Goal: Navigation & Orientation: Find specific page/section

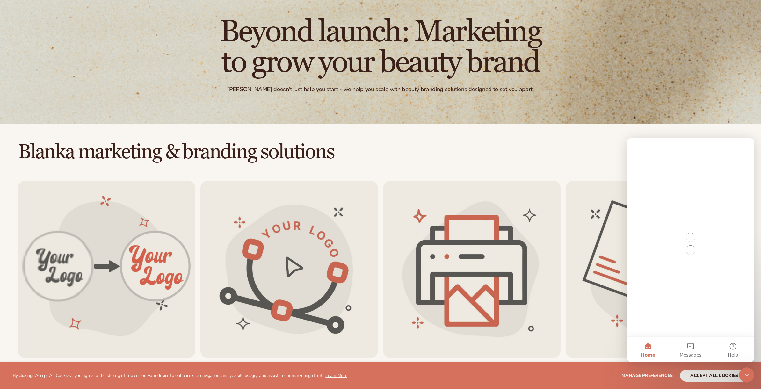
scroll to position [71, 0]
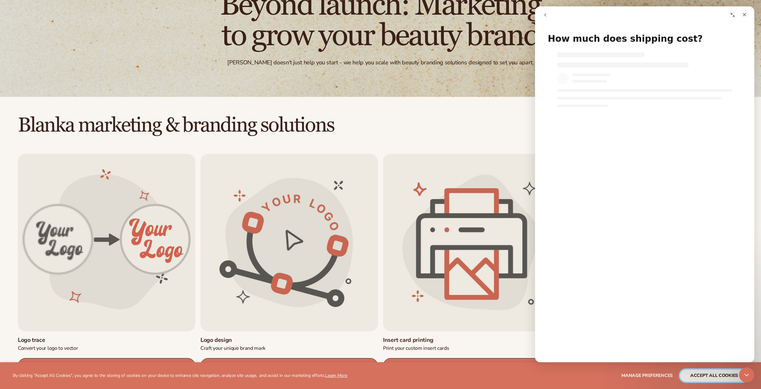
click at [706, 377] on button "accept all cookies" at bounding box center [714, 376] width 68 height 12
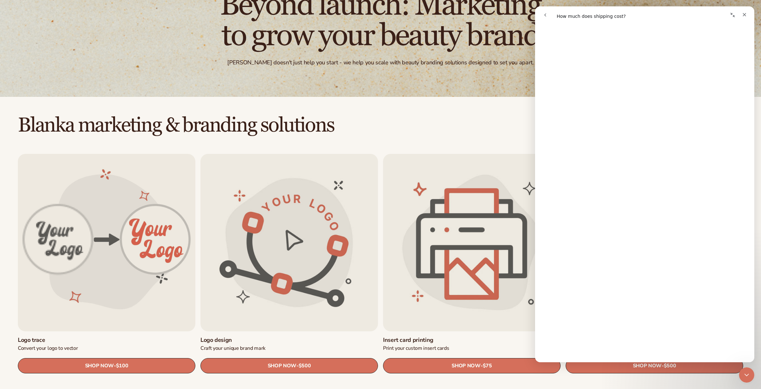
scroll to position [41, 0]
click at [746, 16] on icon "Close" at bounding box center [744, 14] width 5 height 5
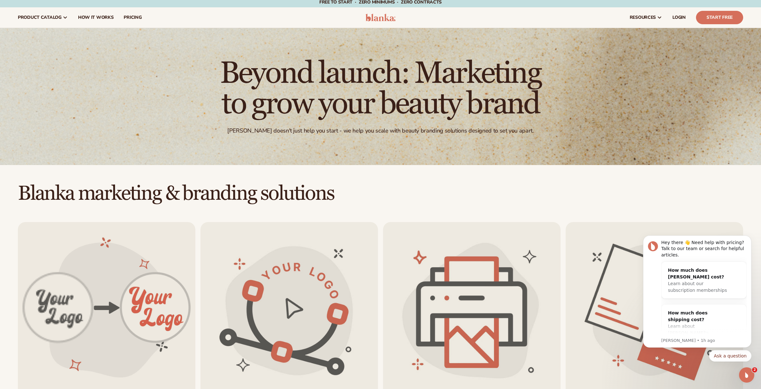
scroll to position [0, 0]
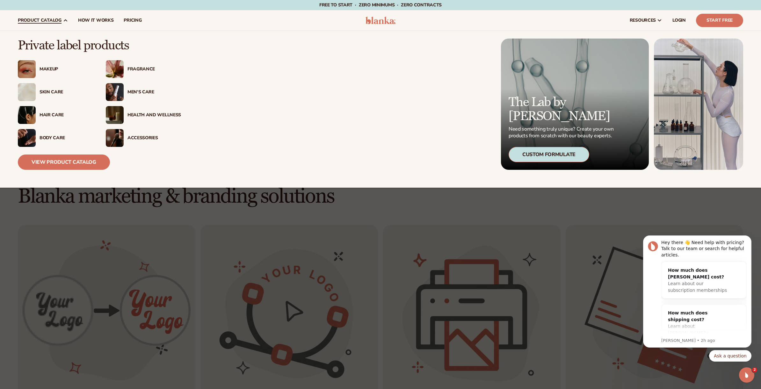
click at [46, 92] on div "Skin Care" at bounding box center [67, 92] width 54 height 5
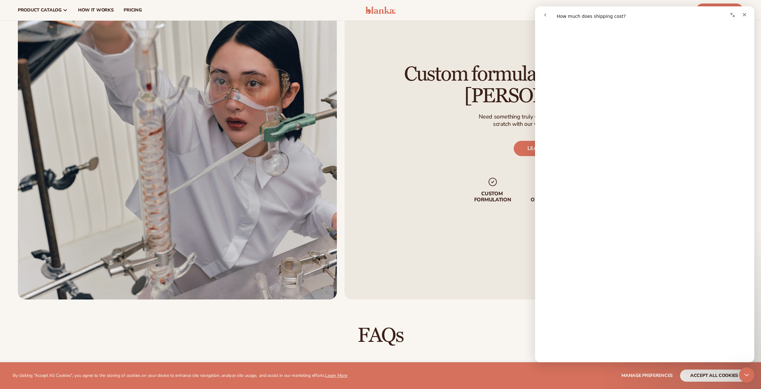
scroll to position [118, 0]
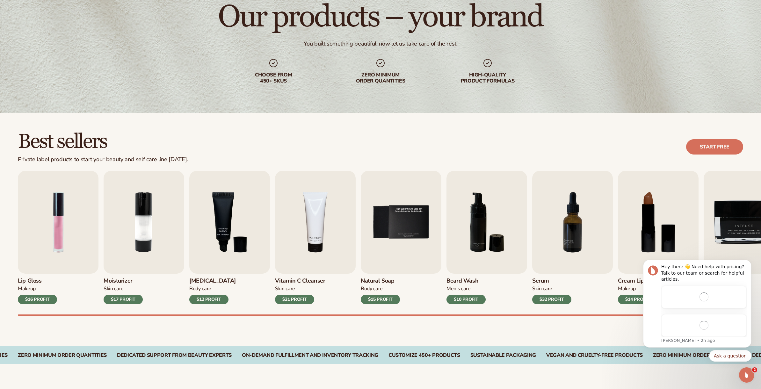
scroll to position [79, 0]
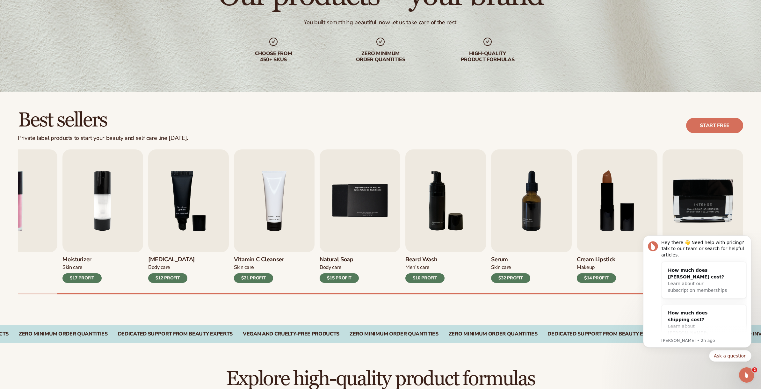
click at [681, 362] on body "Hey there 👋 Need help with pricing? Talk to our team or search for helpful arti…" at bounding box center [697, 293] width 122 height 152
click at [635, 313] on div "Best sellers Private label products to start your beauty and self care line tod…" at bounding box center [380, 208] width 761 height 233
click at [725, 359] on button "Ask a question" at bounding box center [730, 355] width 42 height 11
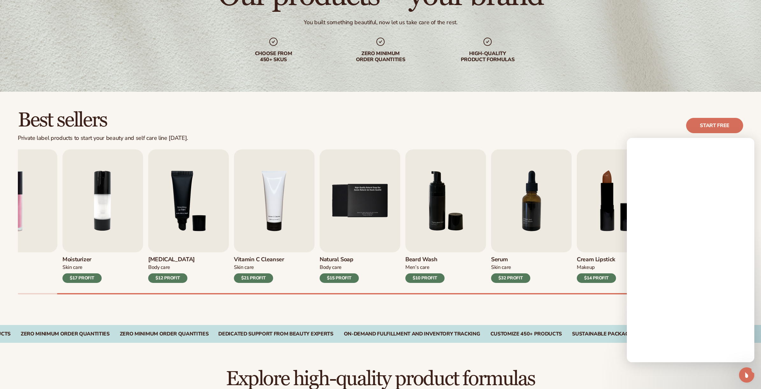
scroll to position [0, 0]
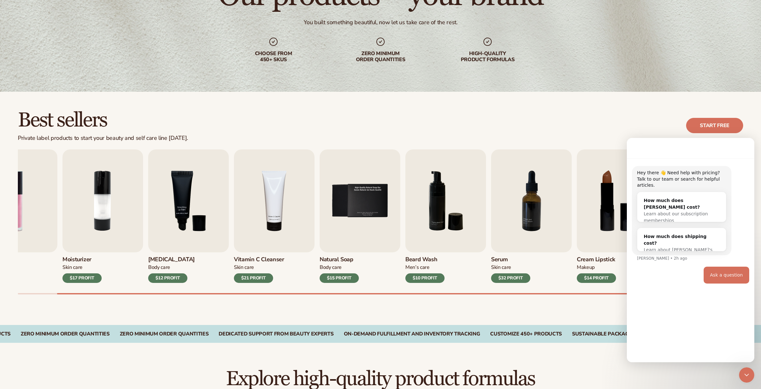
click at [642, 122] on div "Best sellers Private label products to start your beauty and self care line tod…" at bounding box center [380, 126] width 725 height 32
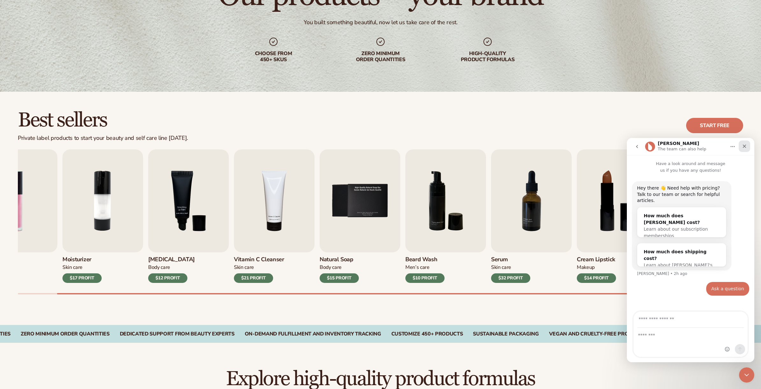
click at [743, 148] on icon "Close" at bounding box center [744, 146] width 5 height 5
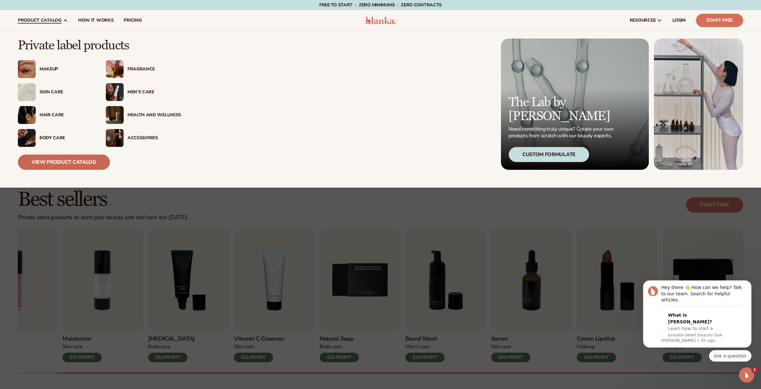
click at [68, 162] on link "View Product Catalog" at bounding box center [64, 162] width 92 height 15
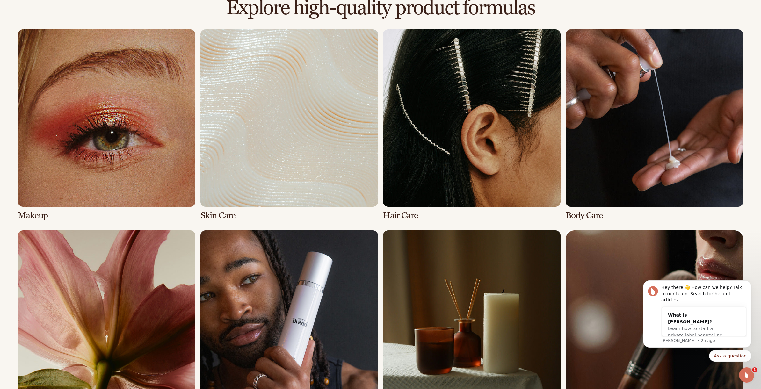
scroll to position [498, 0]
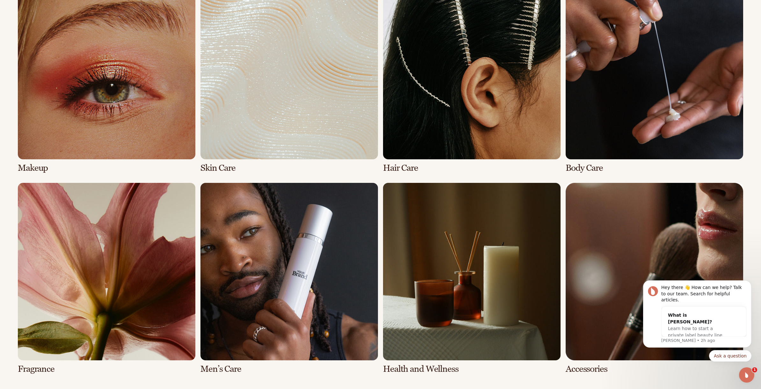
click at [268, 130] on link "2 / 8" at bounding box center [288, 77] width 177 height 191
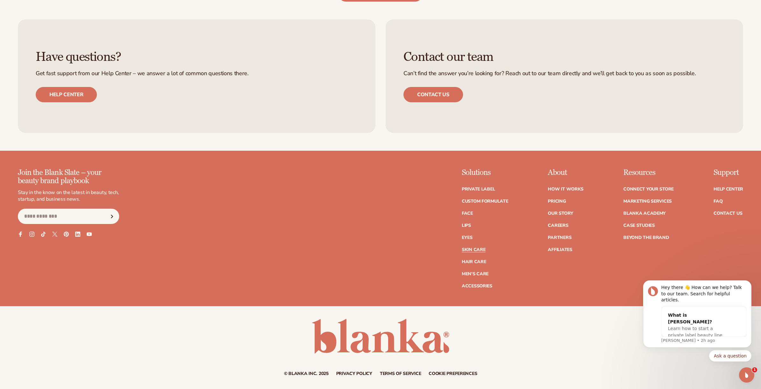
scroll to position [1395, 0]
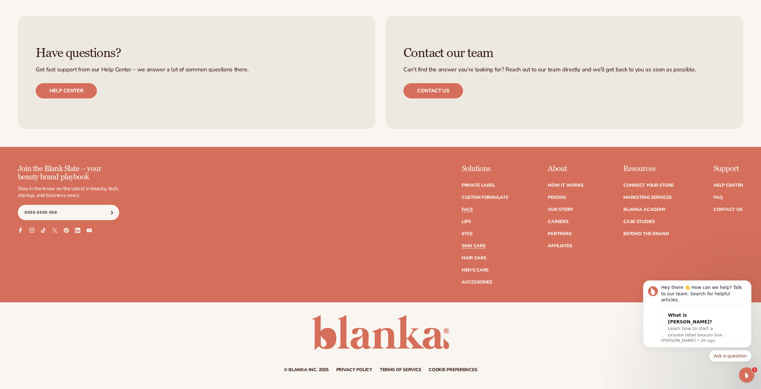
click at [467, 210] on link "Face" at bounding box center [467, 209] width 11 height 4
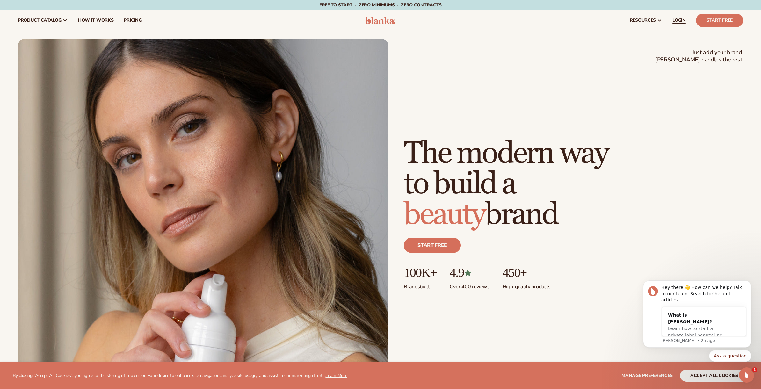
click at [677, 21] on span "LOGIN" at bounding box center [678, 20] width 13 height 5
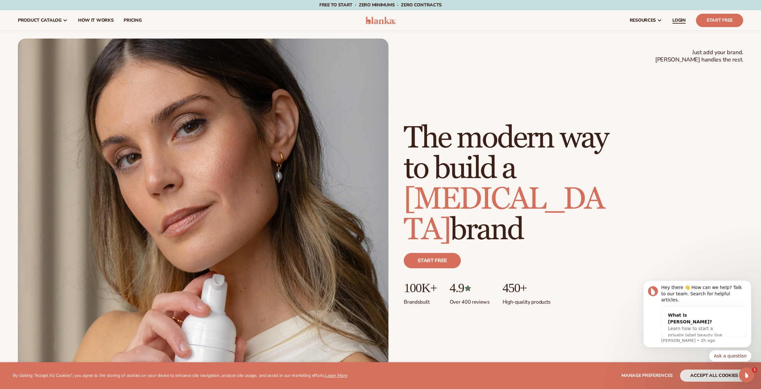
click at [679, 21] on span "LOGIN" at bounding box center [678, 20] width 13 height 5
